Goal: Task Accomplishment & Management: Complete application form

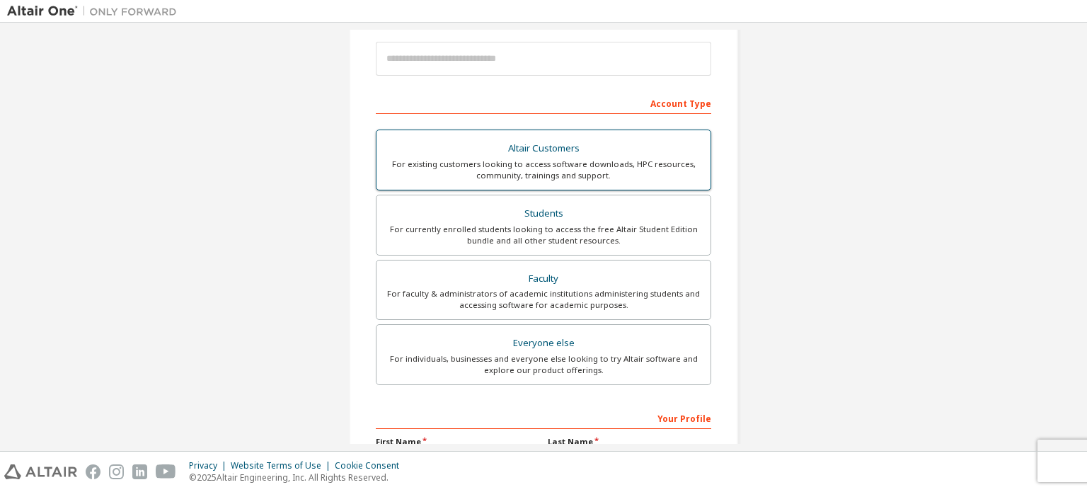
scroll to position [166, 0]
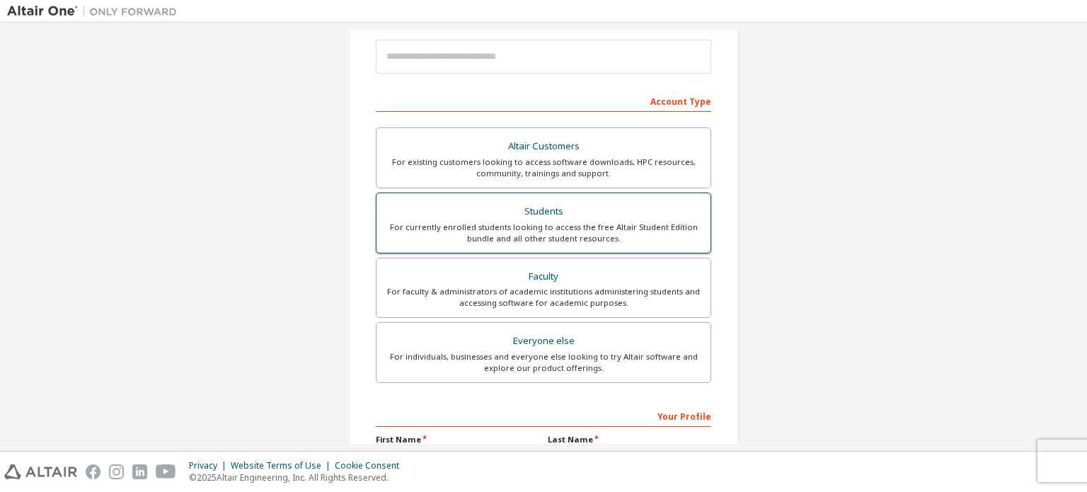
click at [511, 231] on div "For currently enrolled students looking to access the free Altair Student Editi…" at bounding box center [543, 233] width 317 height 23
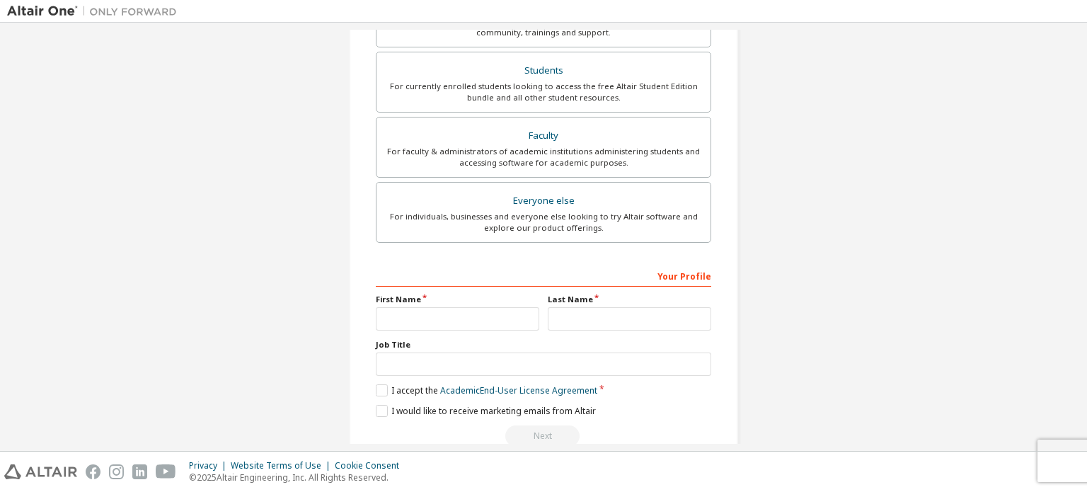
scroll to position [345, 0]
click at [444, 327] on div "Your Profile First Name Last Name Job Title Please provide State/Province to he…" at bounding box center [543, 353] width 335 height 183
click at [437, 318] on input "text" at bounding box center [457, 316] width 163 height 23
type input "******"
click at [636, 314] on input "text" at bounding box center [629, 316] width 163 height 23
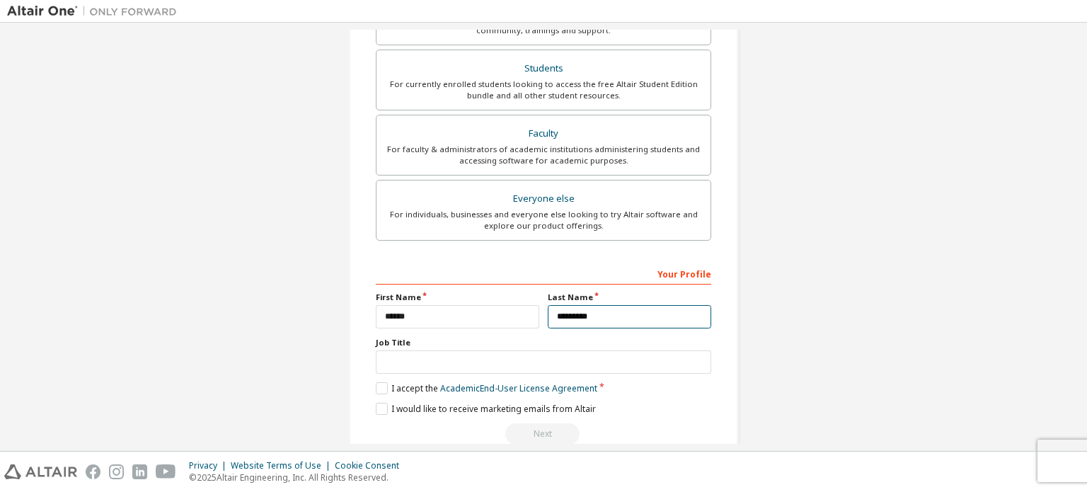
type input "*********"
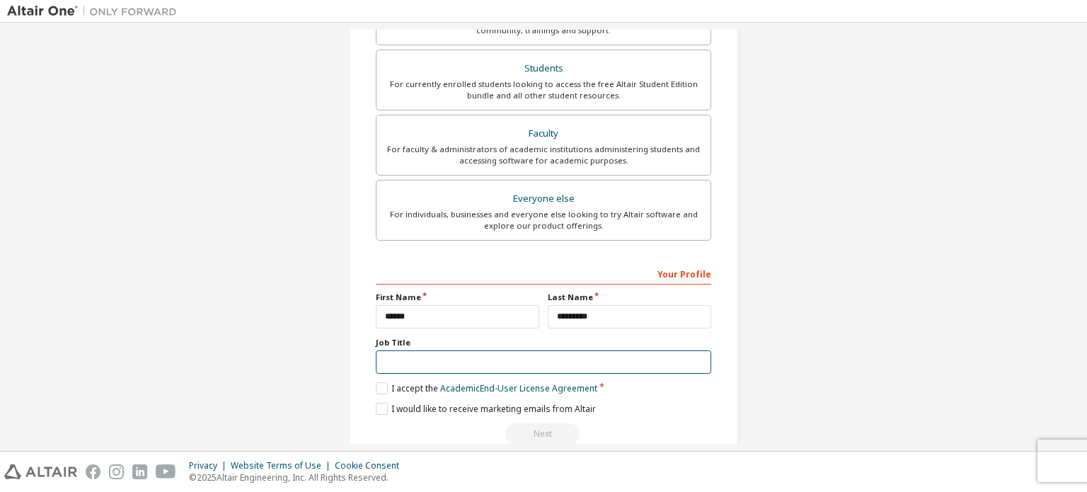
click at [628, 362] on input "text" at bounding box center [543, 361] width 335 height 23
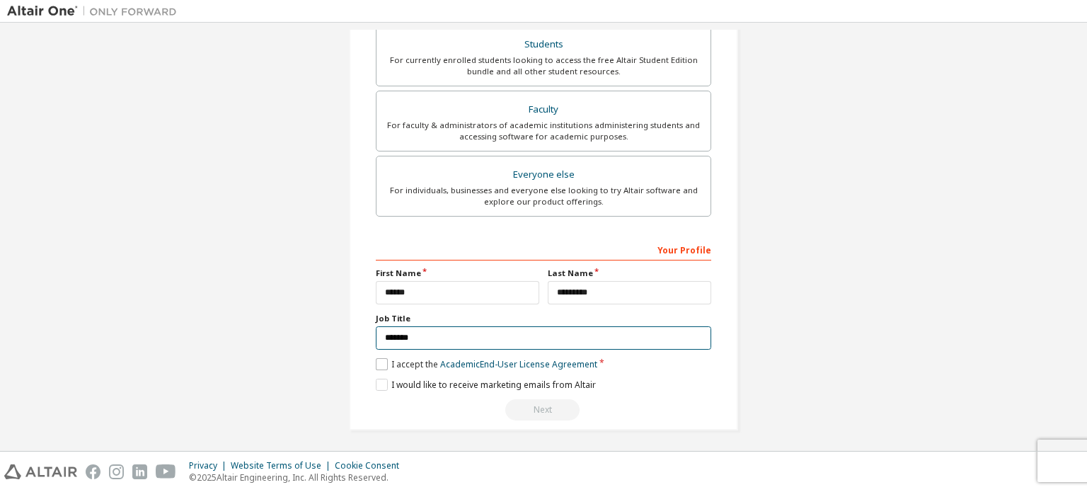
type input "*******"
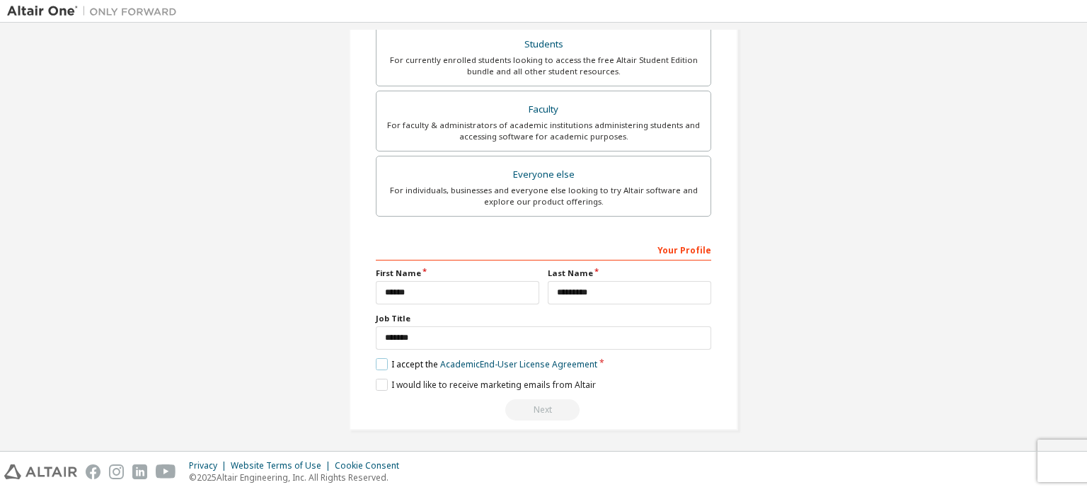
click at [384, 364] on label "I accept the Academic End-User License Agreement" at bounding box center [487, 364] width 222 height 12
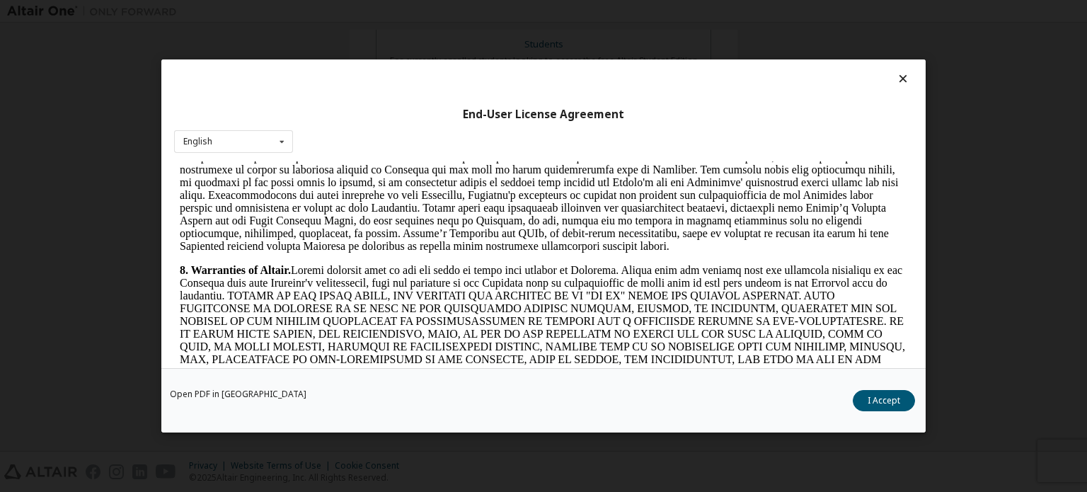
scroll to position [1563, 0]
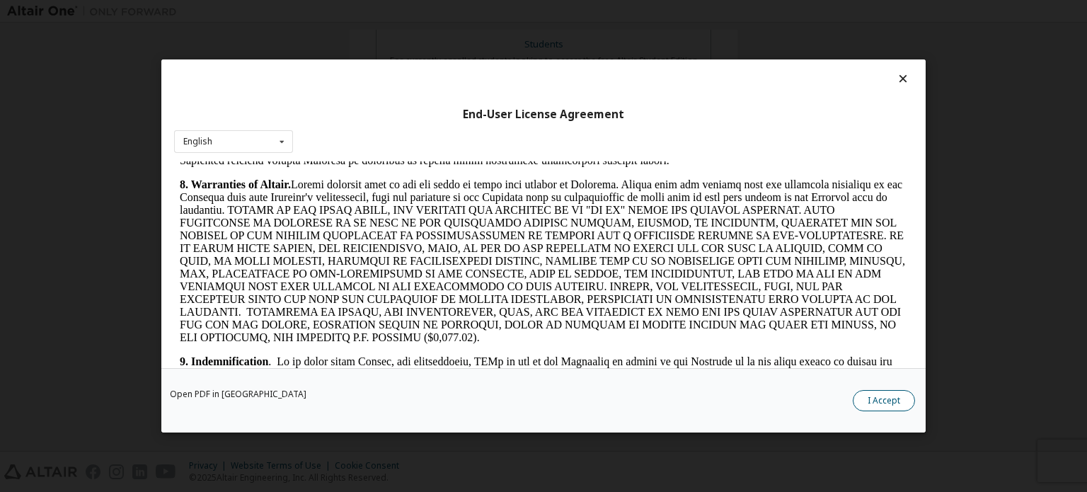
click at [892, 409] on button "I Accept" at bounding box center [884, 400] width 62 height 21
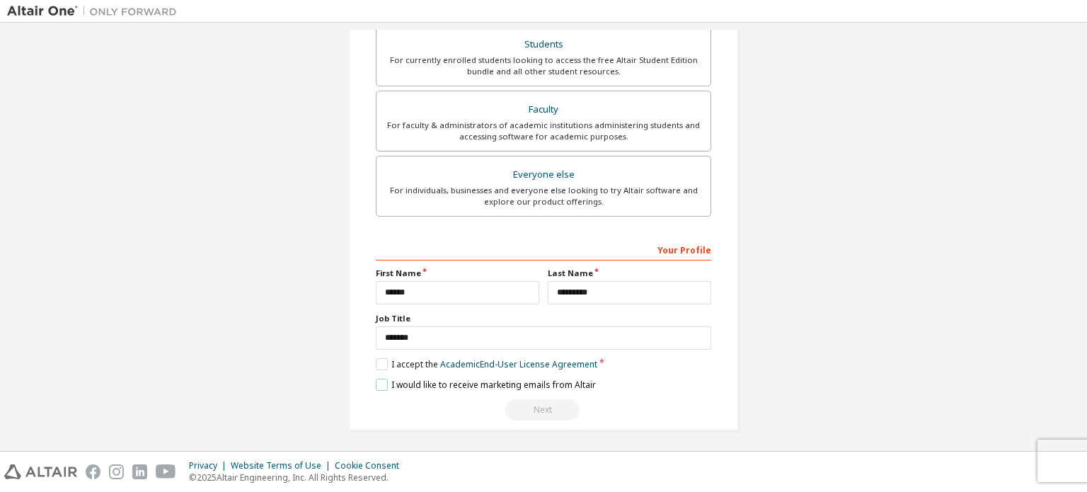
click at [381, 387] on label "I would like to receive marketing emails from Altair" at bounding box center [486, 385] width 220 height 12
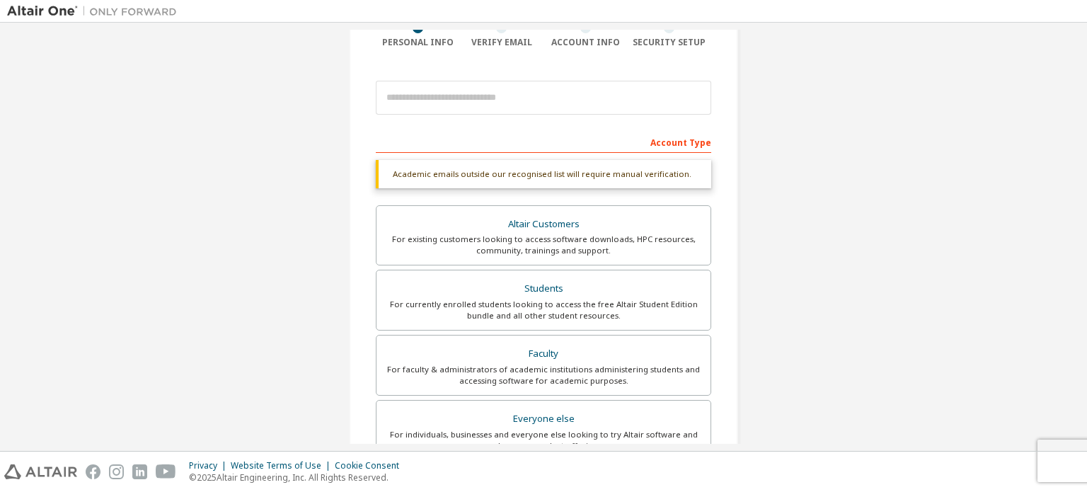
scroll to position [0, 0]
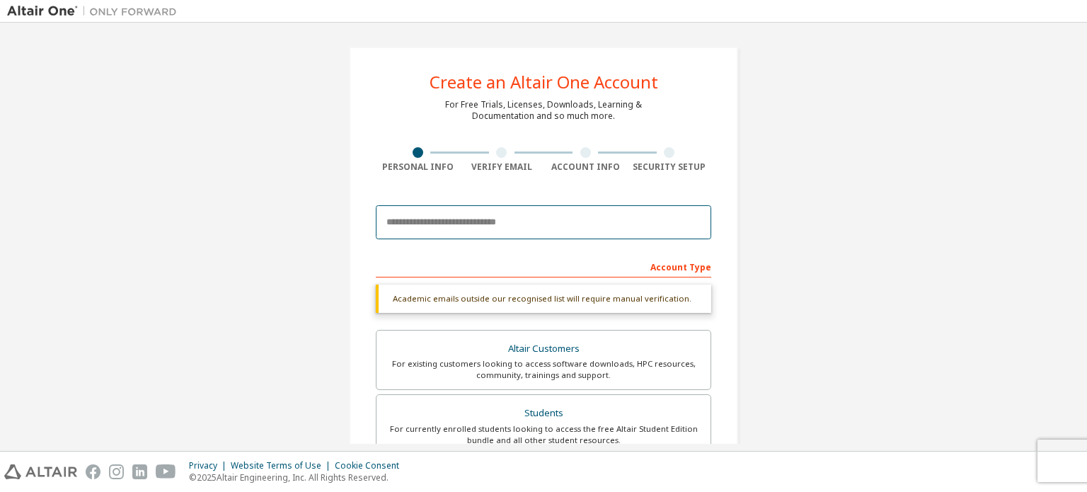
click at [464, 226] on input "email" at bounding box center [543, 222] width 335 height 34
click at [556, 209] on input "email" at bounding box center [543, 222] width 335 height 34
type input "**********"
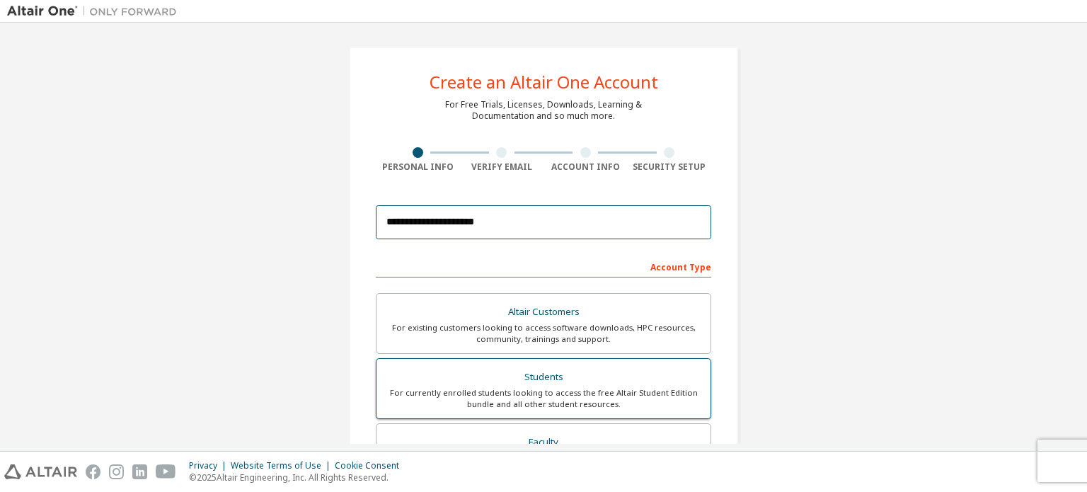
scroll to position [59, 0]
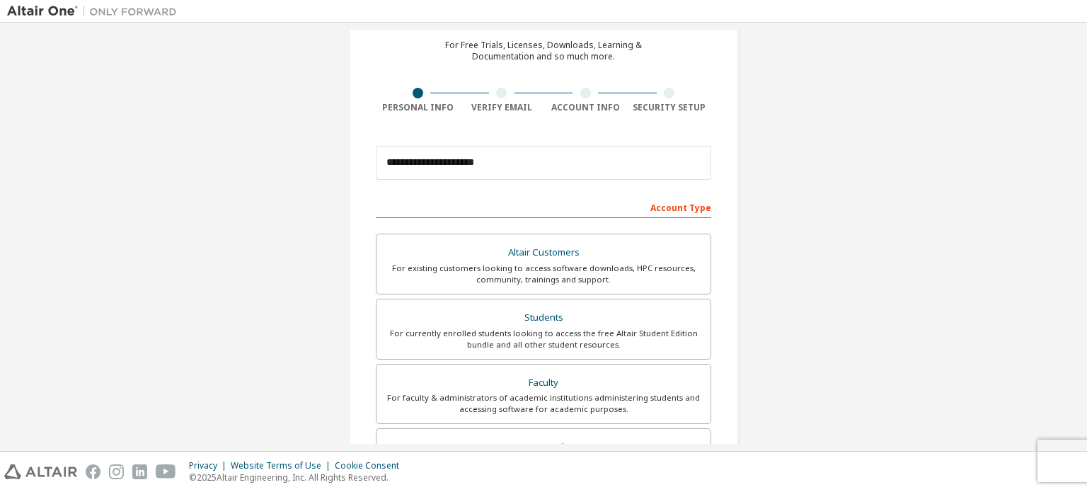
click at [812, 316] on div "**********" at bounding box center [543, 345] width 1073 height 750
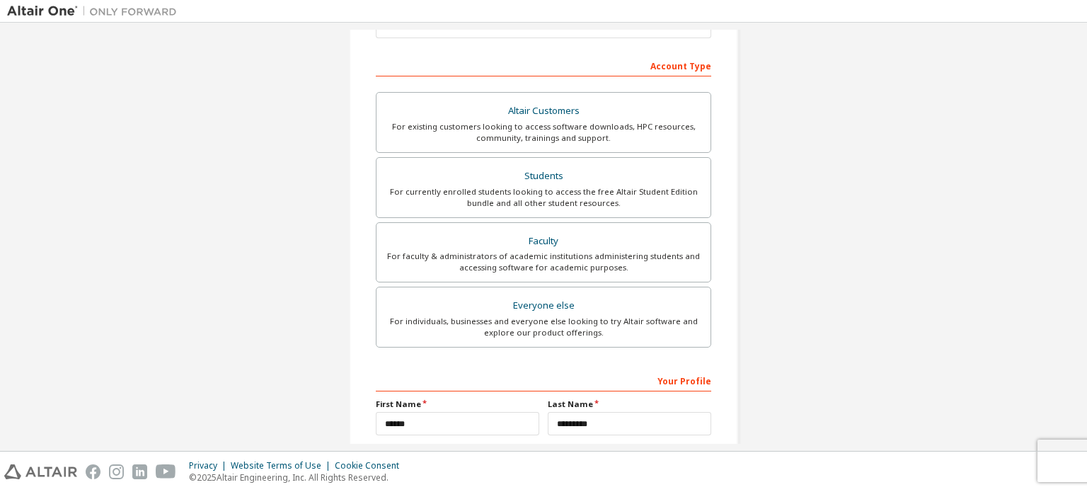
scroll to position [332, 0]
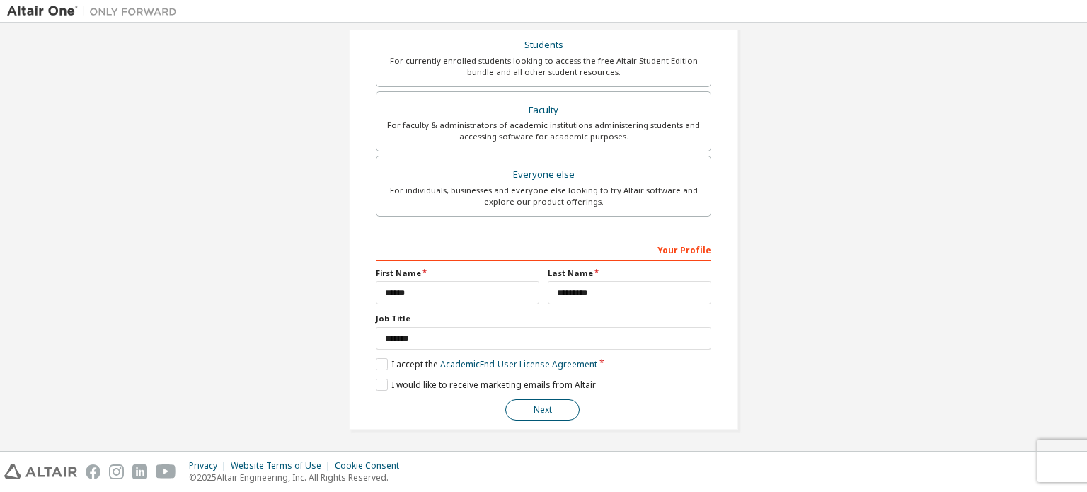
click at [560, 401] on button "Next" at bounding box center [542, 409] width 74 height 21
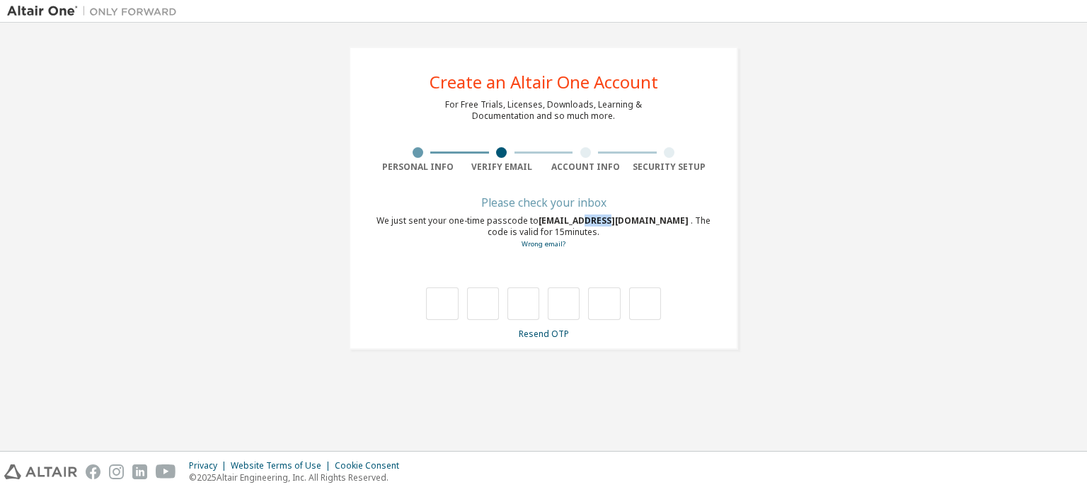
drag, startPoint x: 577, startPoint y: 221, endPoint x: 598, endPoint y: 220, distance: 21.2
click at [598, 220] on span "[EMAIL_ADDRESS][DOMAIN_NAME]" at bounding box center [615, 220] width 152 height 12
click at [441, 308] on input "text" at bounding box center [442, 303] width 32 height 33
type input "*"
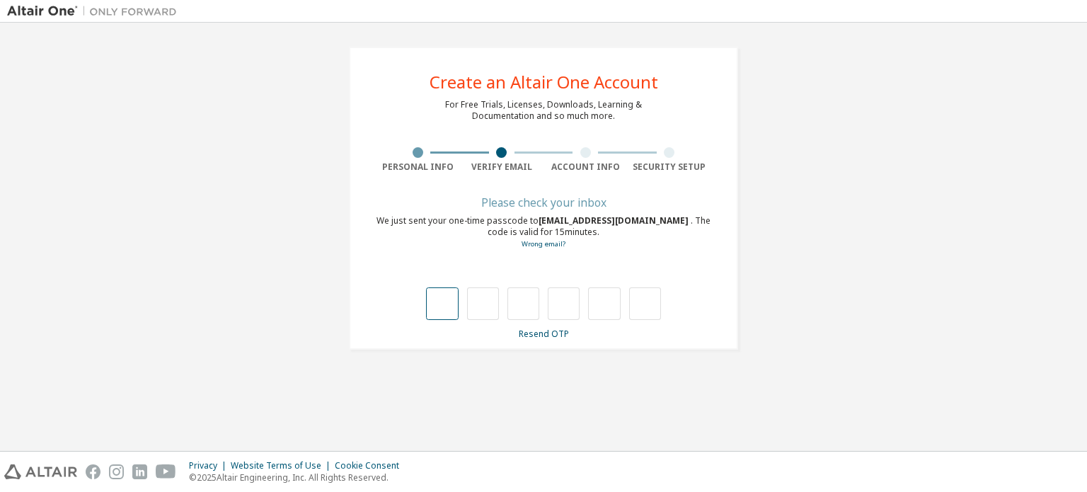
type input "*"
